Goal: Information Seeking & Learning: Find specific fact

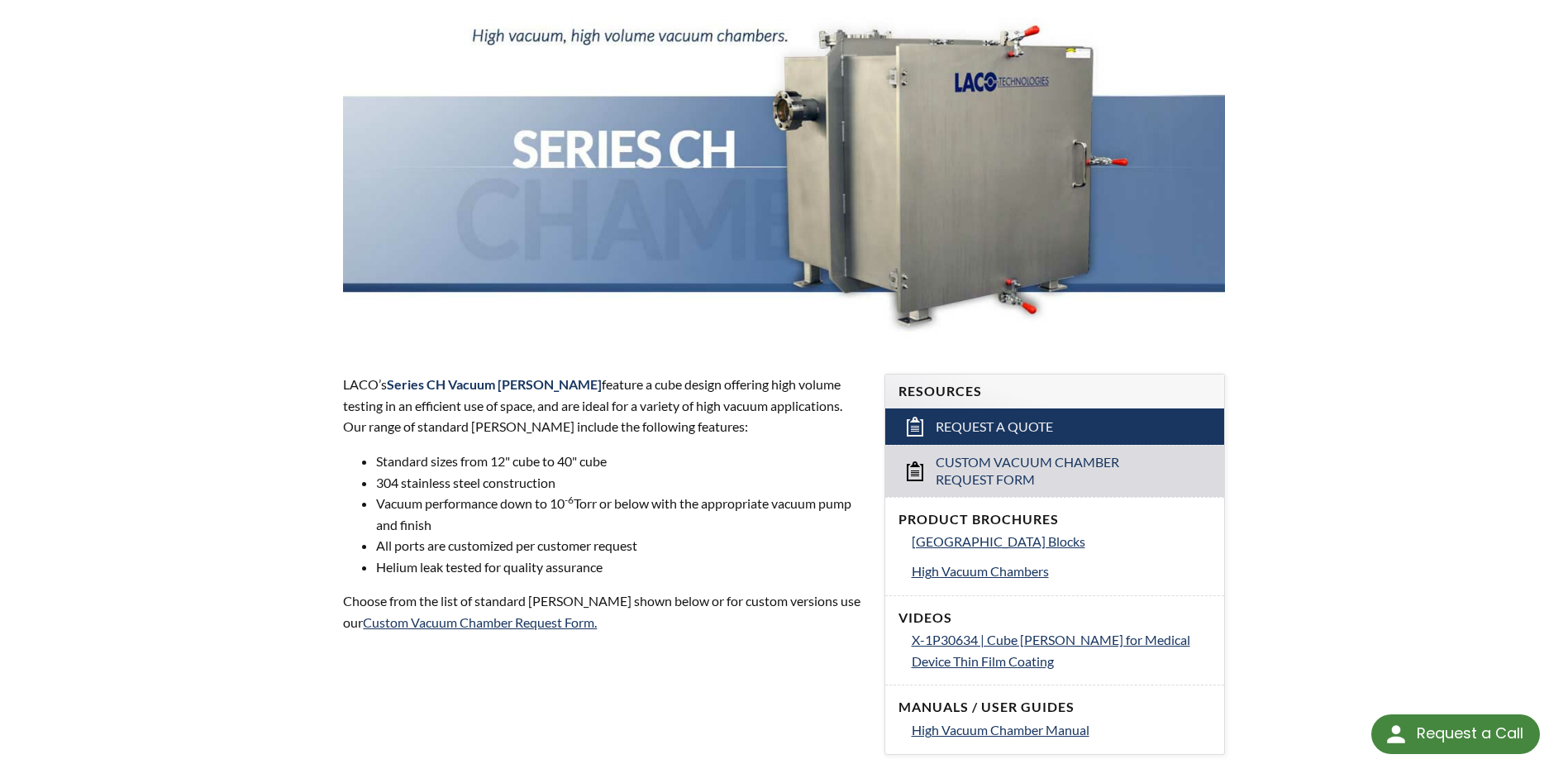
scroll to position [166, 0]
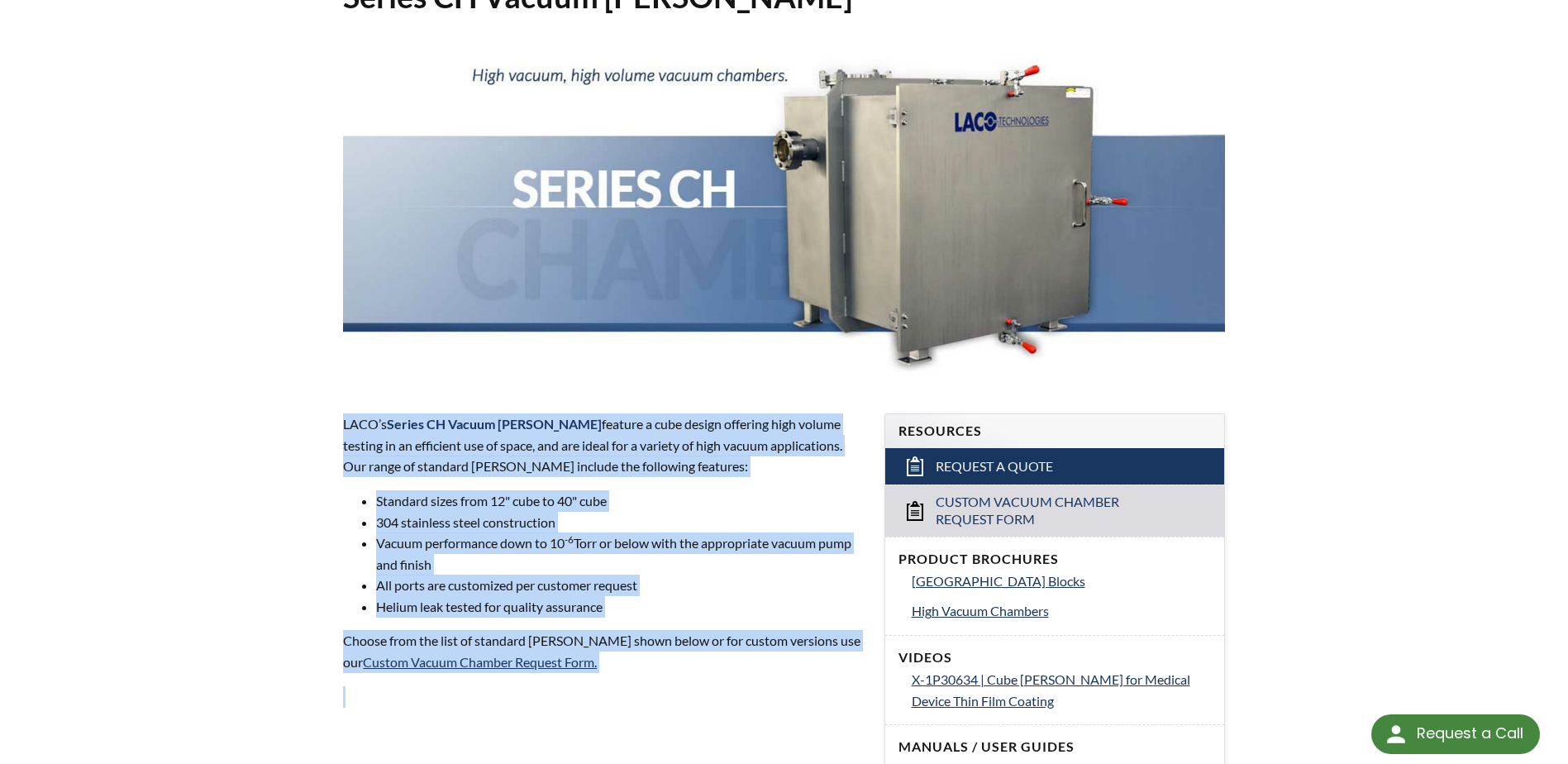
drag, startPoint x: 345, startPoint y: 423, endPoint x: 732, endPoint y: 675, distance: 461.8
click at [732, 675] on div "LACO’s Series CH Vacuum Chambers feature a cube design offering high volume tes…" at bounding box center [604, 578] width 521 height 328
copy div "LACO’s Series CH Vacuum Chambers feature a cube design offering high volume tes…"
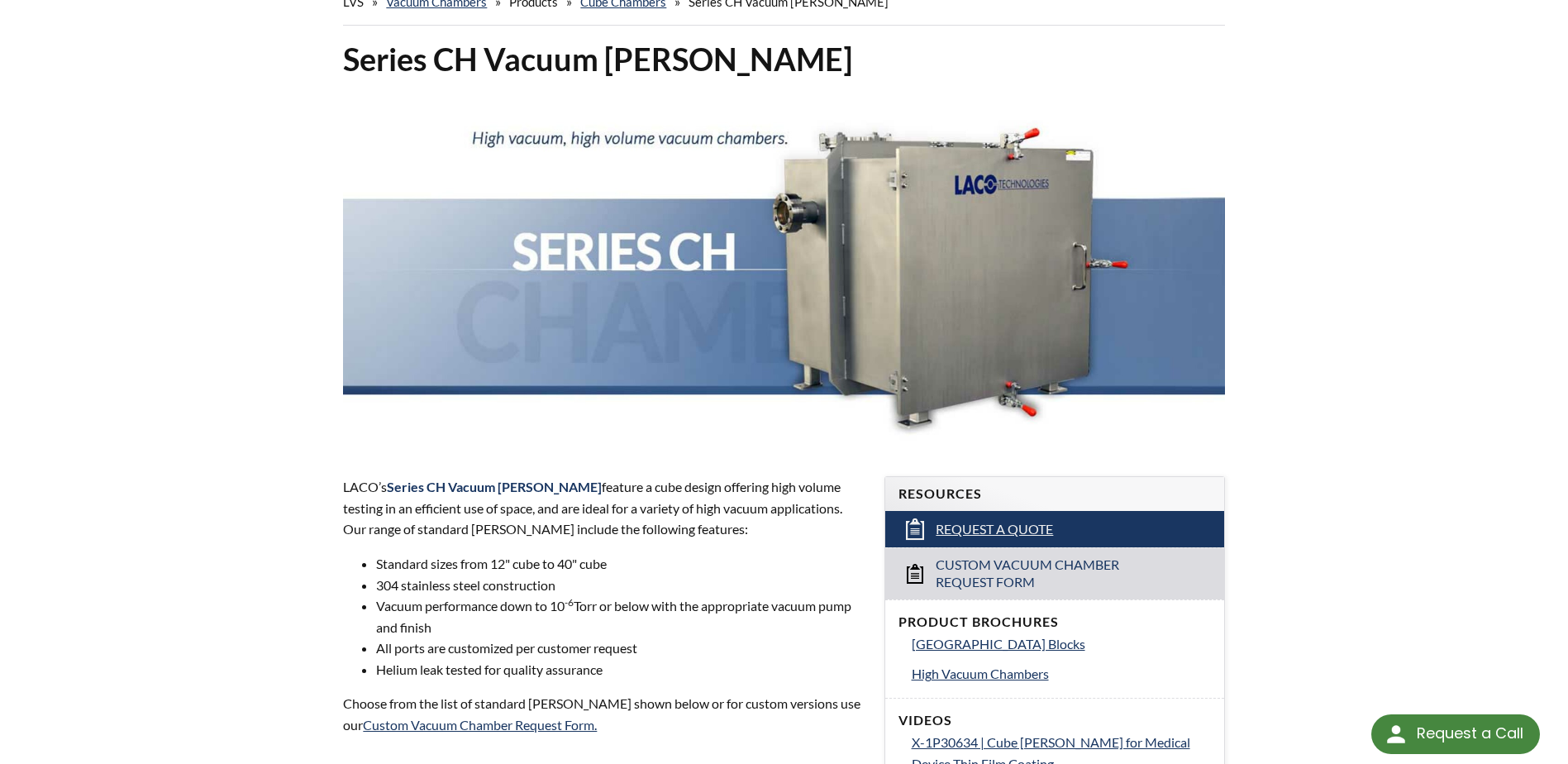
select select "Language Translate Widget"
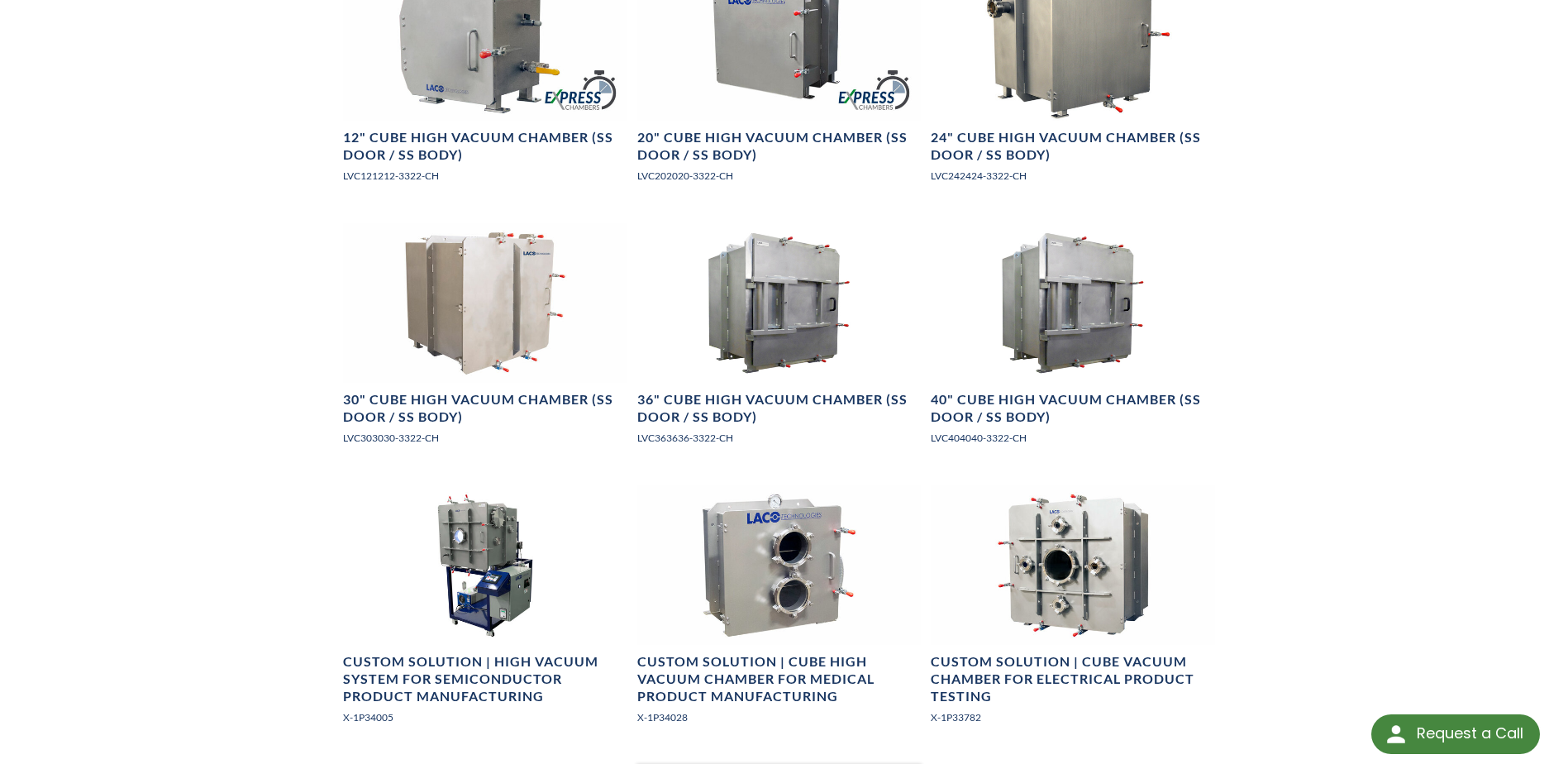
scroll to position [1323, 0]
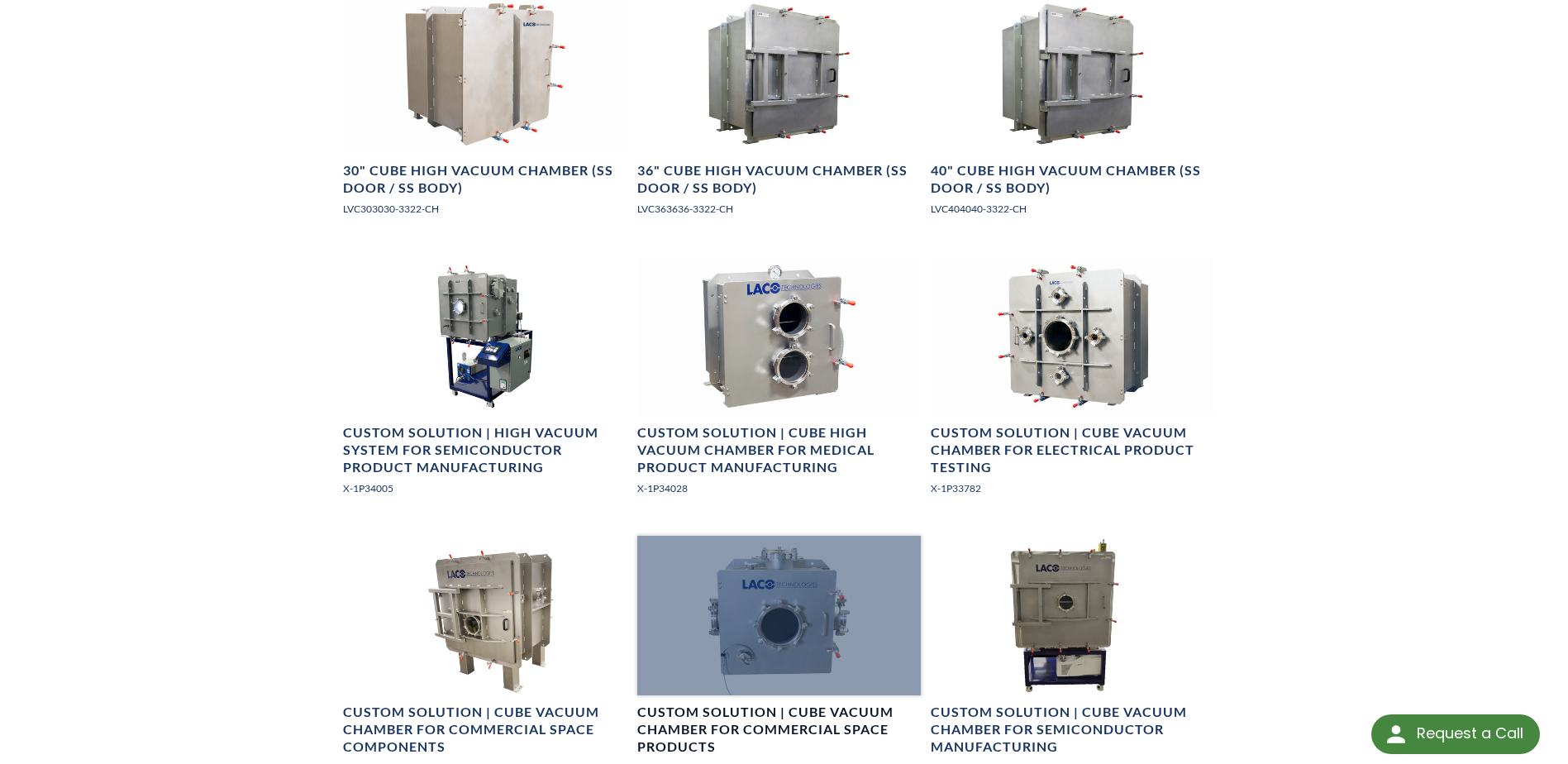
click at [793, 598] on div at bounding box center [779, 615] width 284 height 159
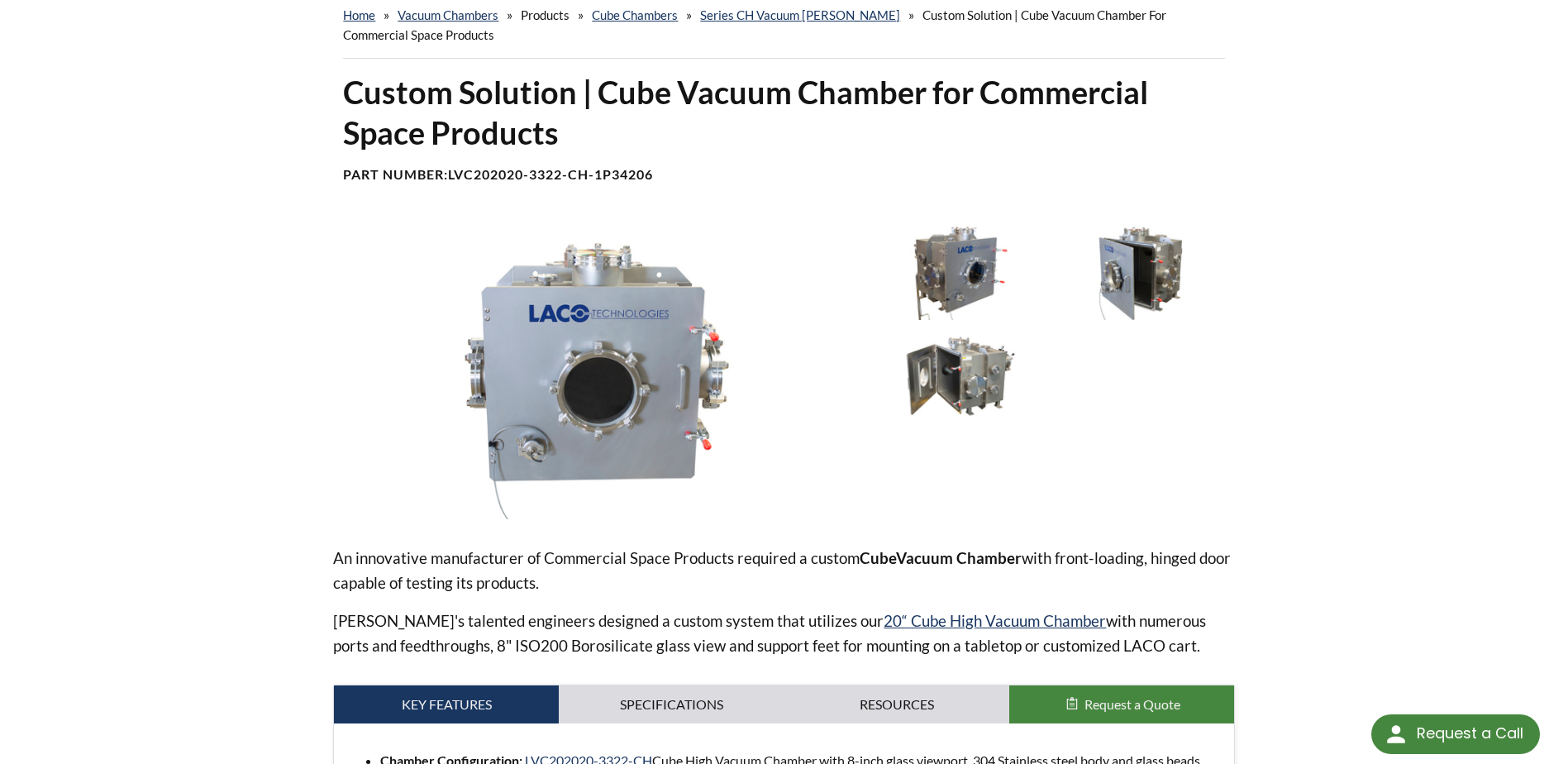
scroll to position [330, 0]
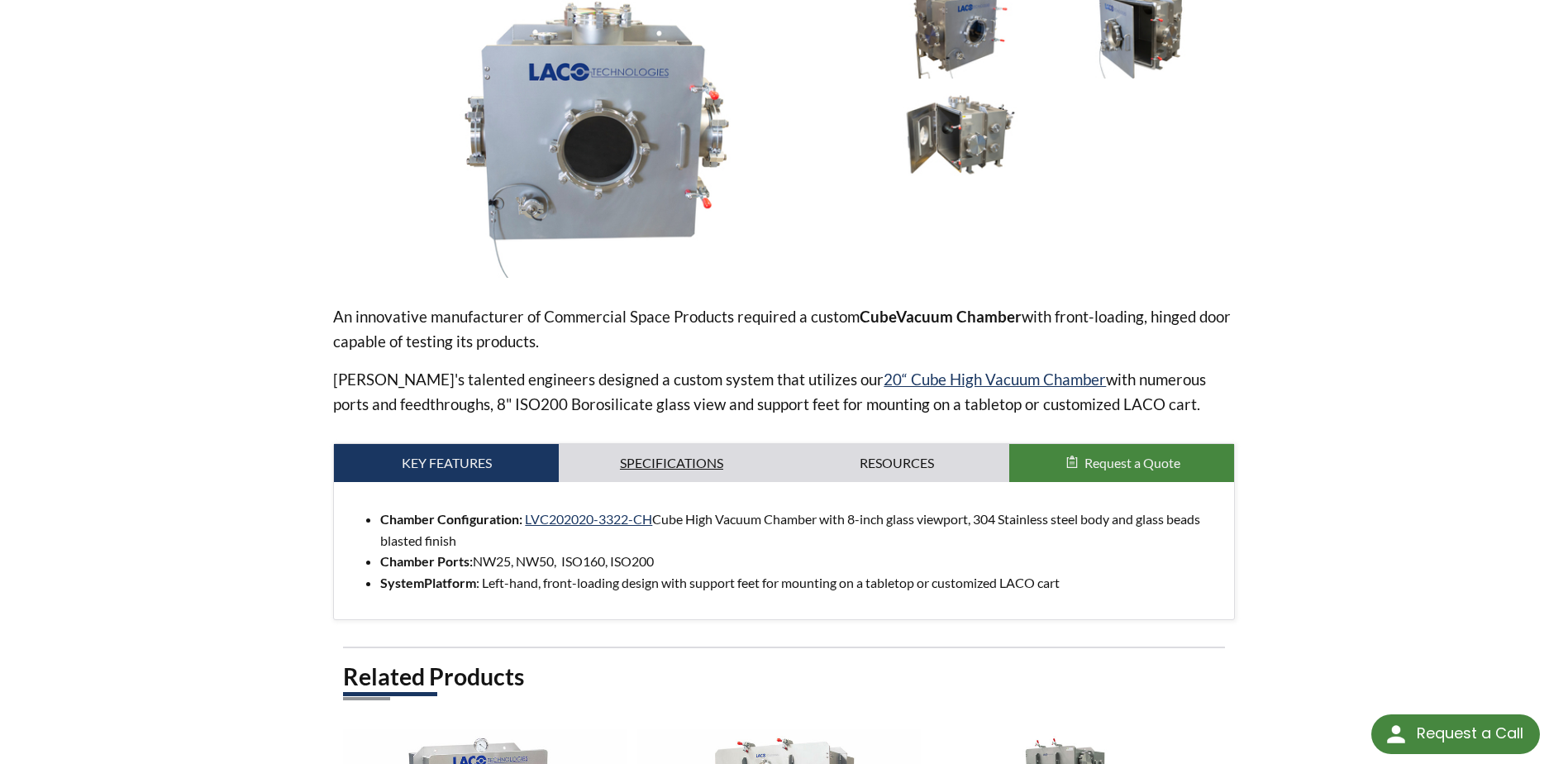
click at [652, 459] on link "Specifications" at bounding box center [671, 463] width 225 height 38
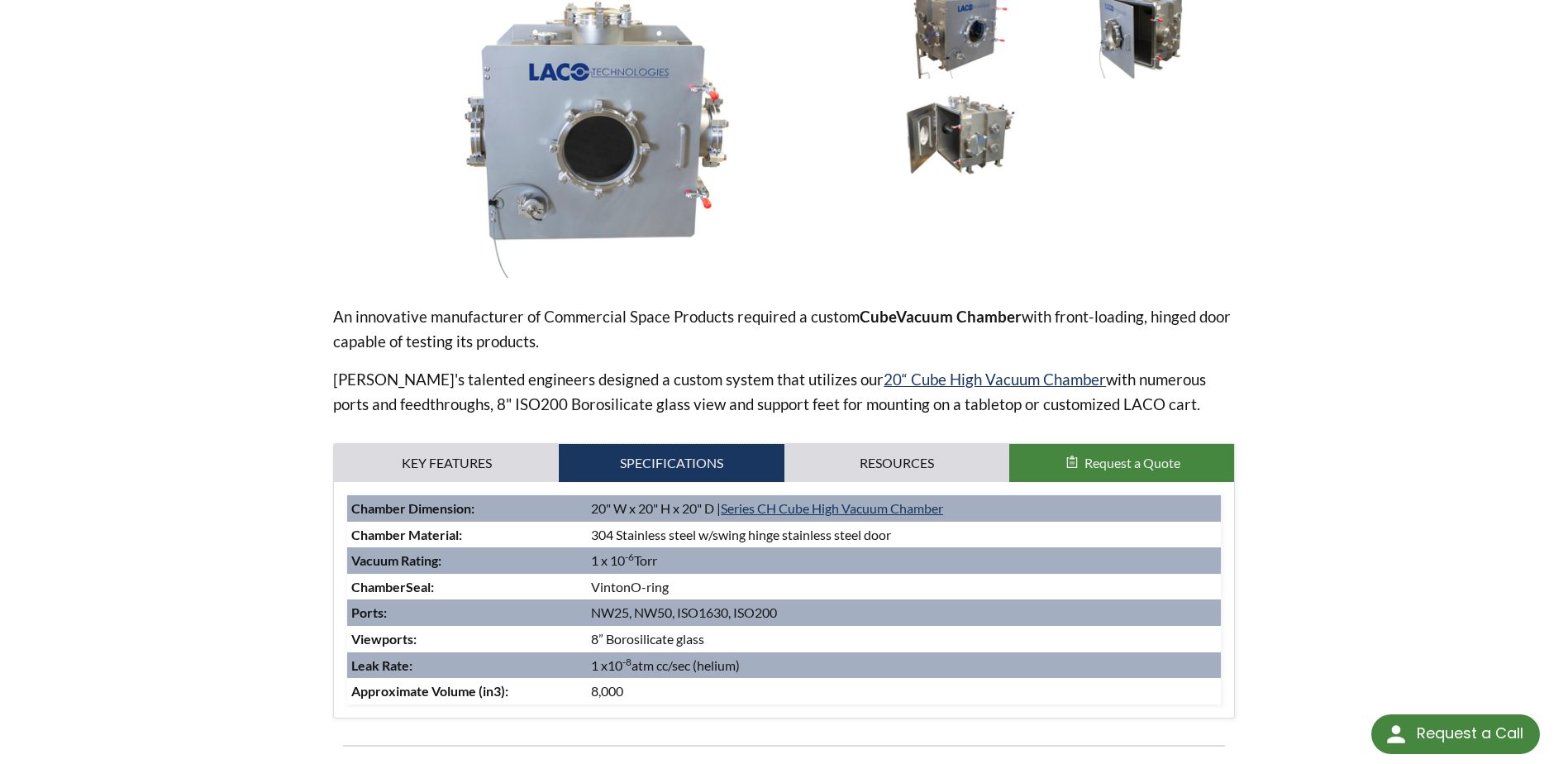
scroll to position [496, 0]
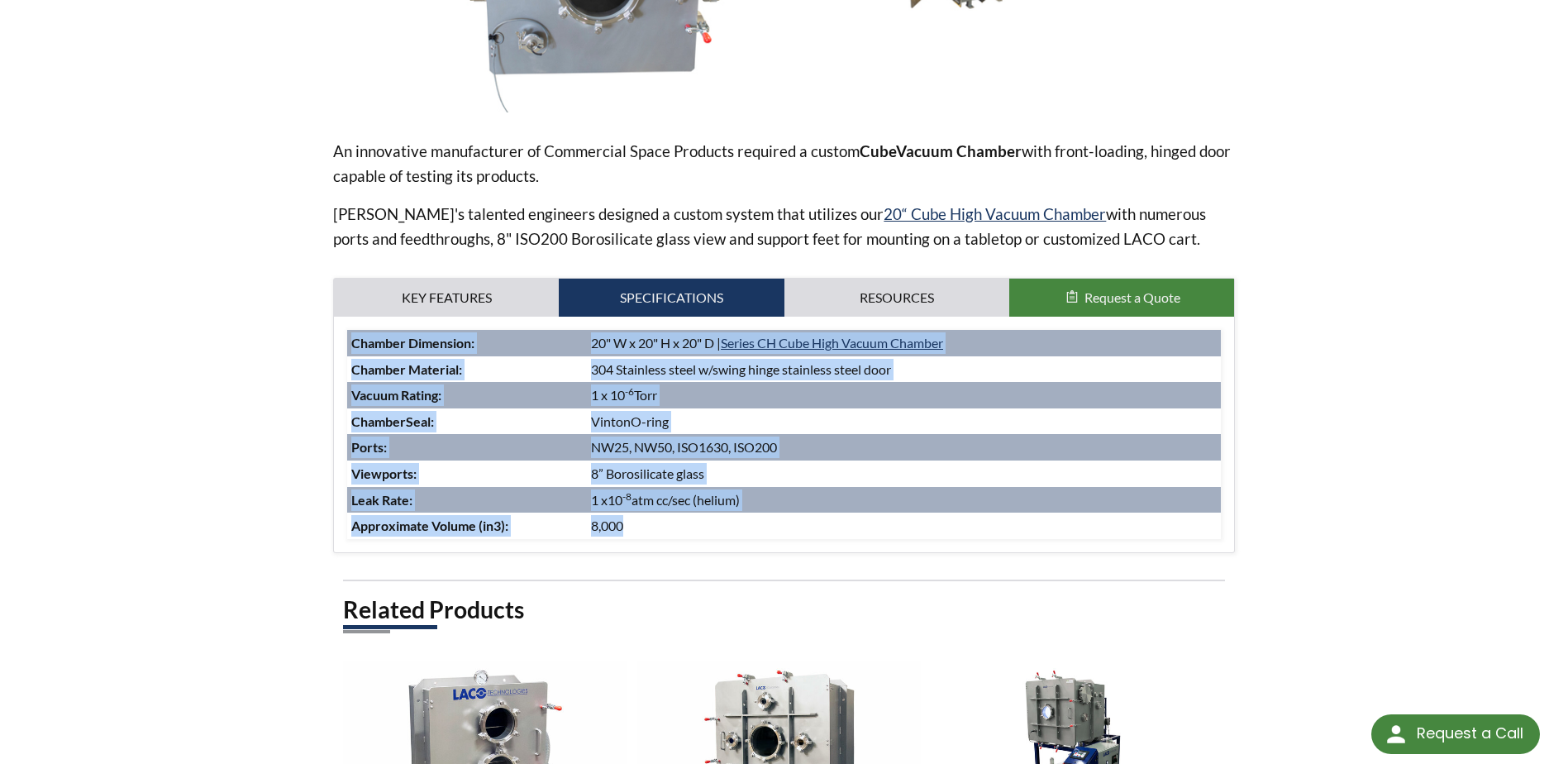
drag, startPoint x: 355, startPoint y: 343, endPoint x: 873, endPoint y: 532, distance: 551.4
click at [873, 532] on tbody "Chamber Dimension : 20" W x 20" H x 20" D | Series CH Cube High Vacuum Chamber …" at bounding box center [784, 434] width 873 height 210
copy tbody "Chamber Dimension : 20" W x 20" H x 20" D | Series CH Cube High Vacuum Chamber …"
